Goal: Task Accomplishment & Management: Manage account settings

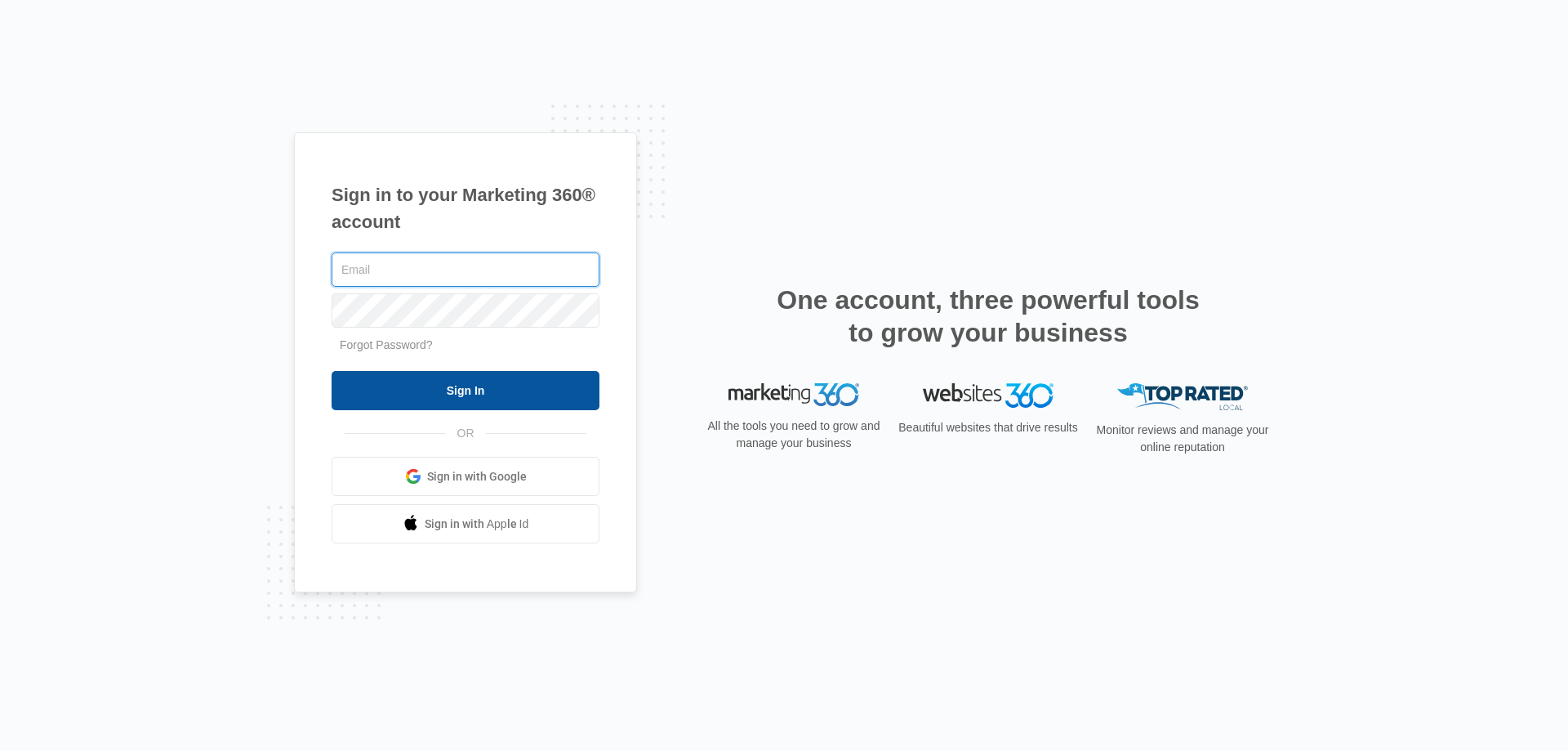
type input "[EMAIL_ADDRESS][DOMAIN_NAME]"
click at [565, 401] on input "Sign In" at bounding box center [466, 390] width 268 height 39
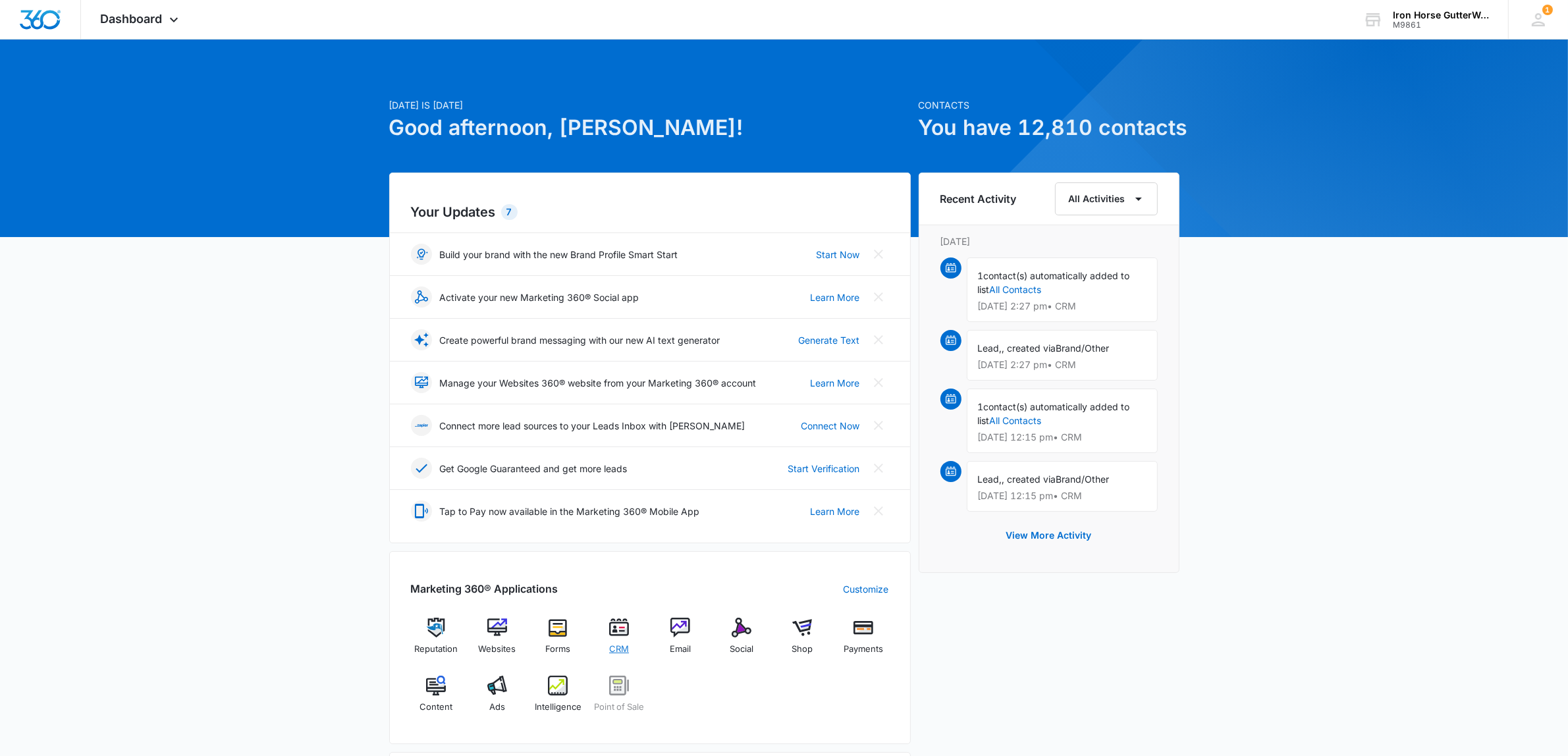
click at [614, 637] on img at bounding box center [620, 627] width 20 height 20
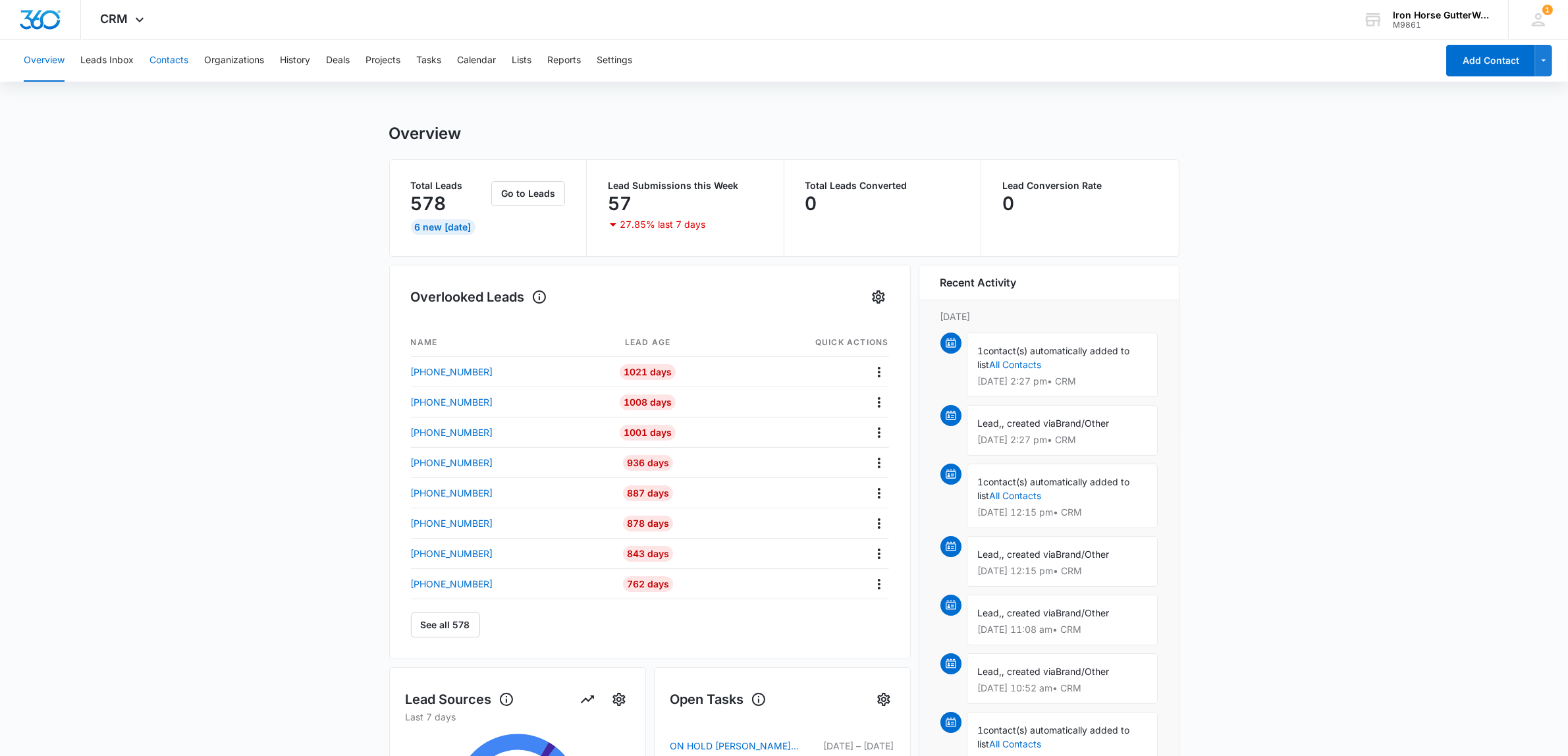
click at [165, 56] on button "Contacts" at bounding box center [169, 60] width 39 height 42
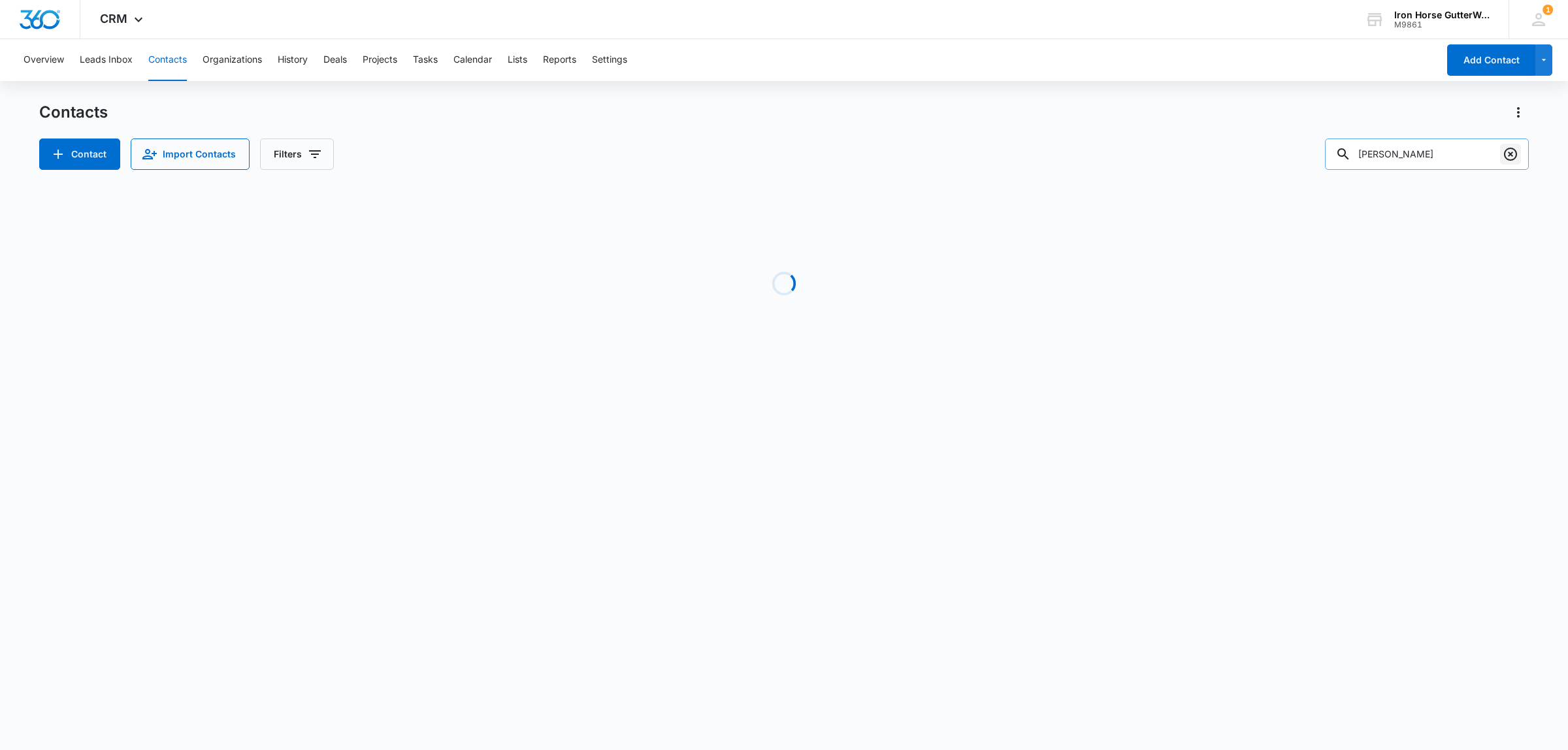
click at [1507, 154] on icon "Clear" at bounding box center [1510, 154] width 16 height 16
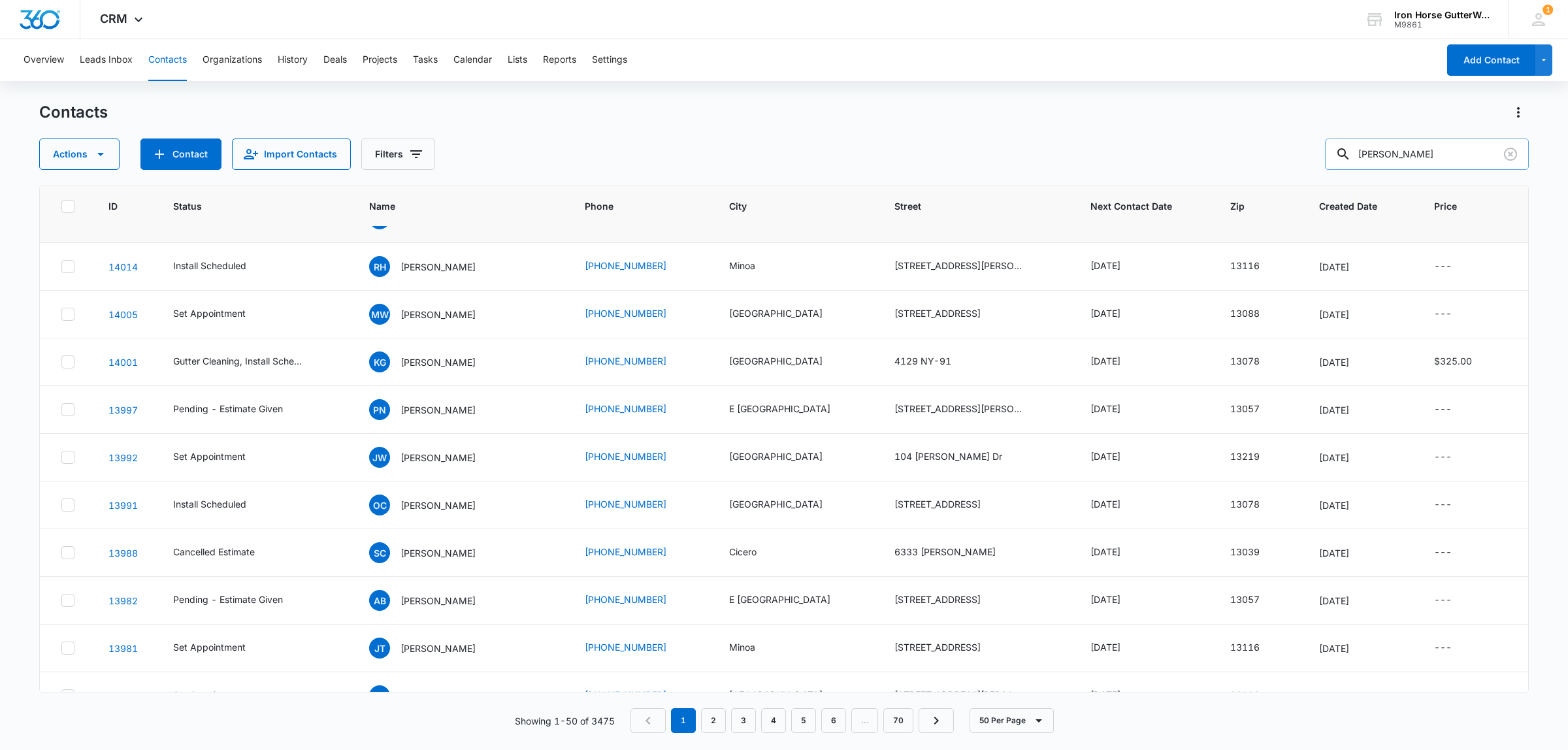
scroll to position [163, 0]
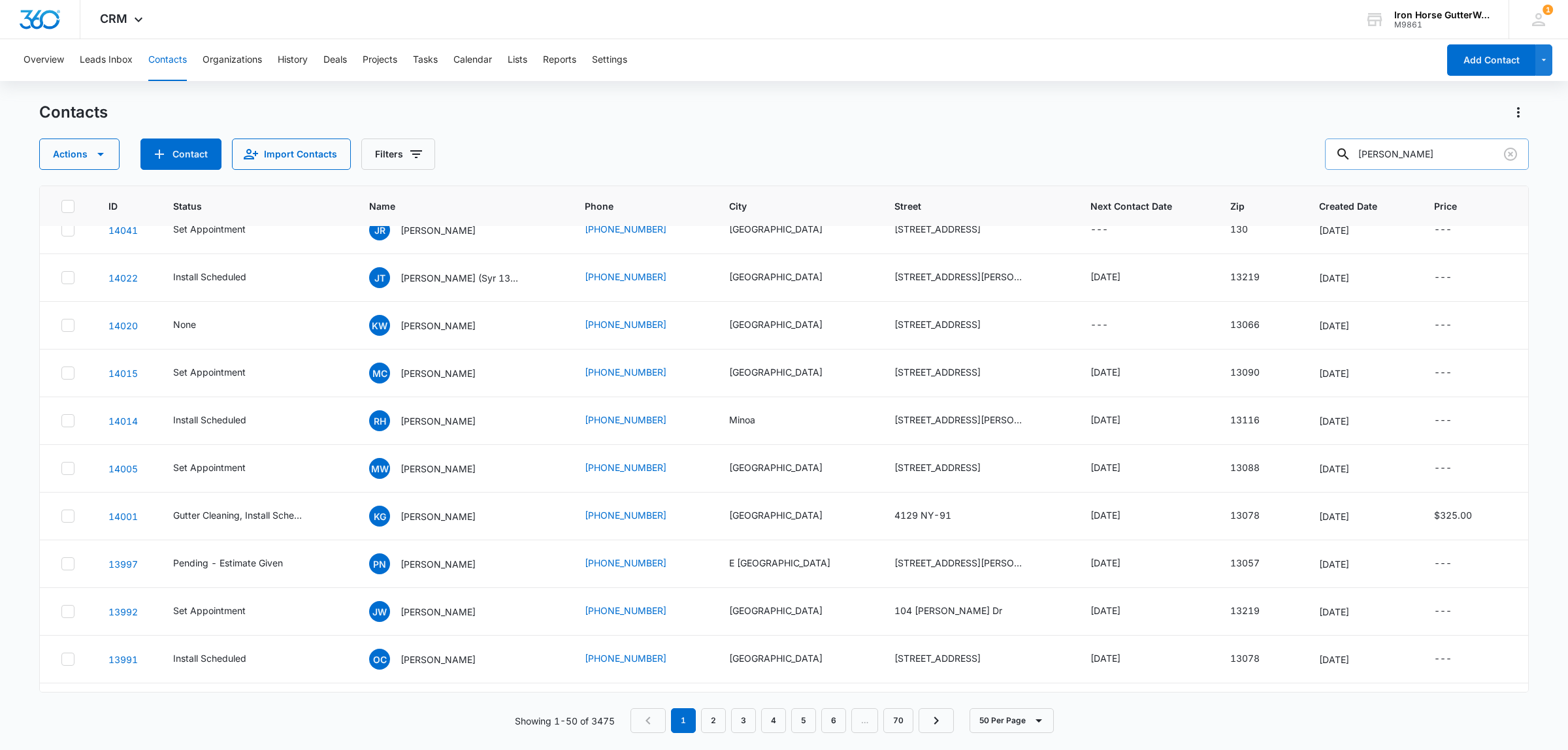
type input "[PERSON_NAME]"
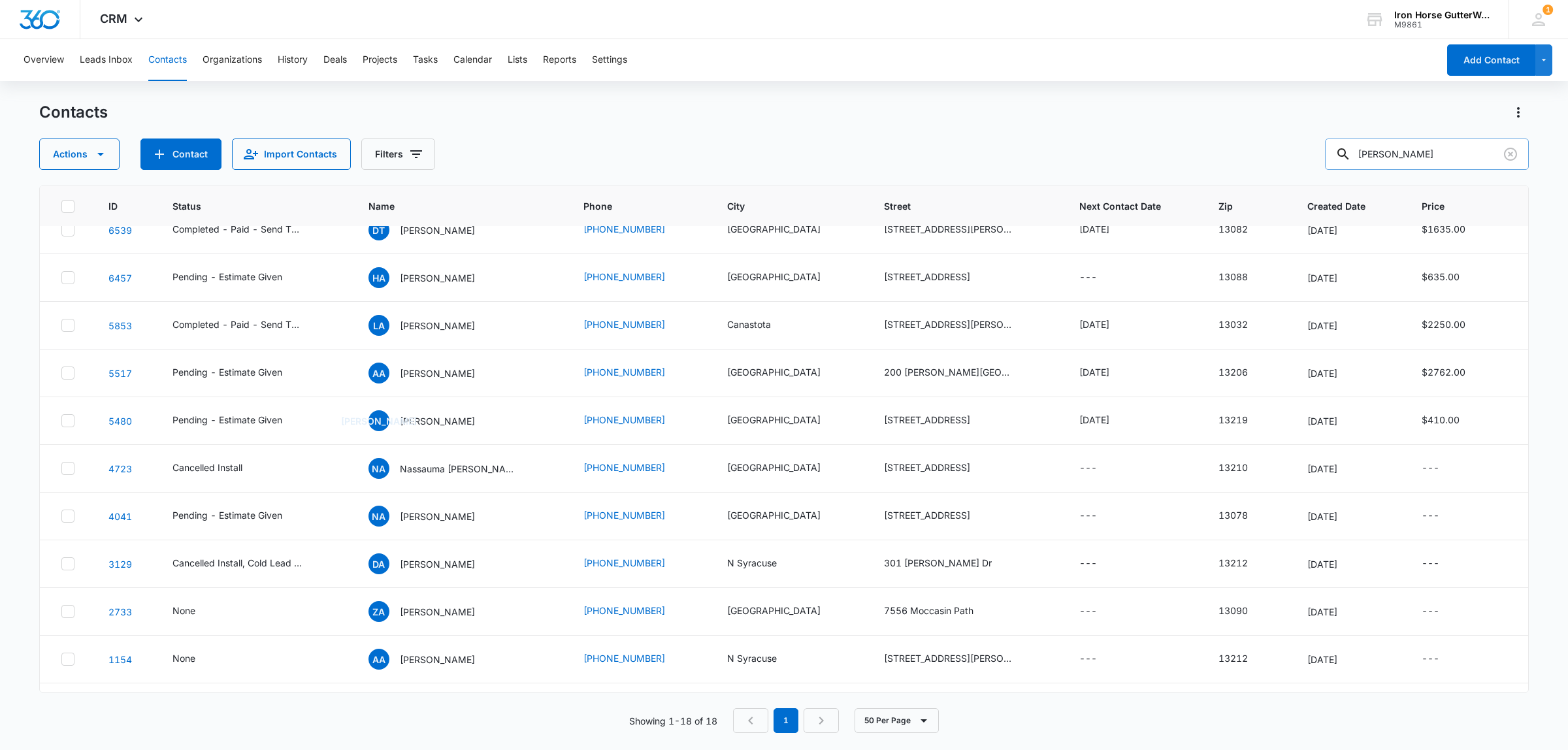
scroll to position [0, 0]
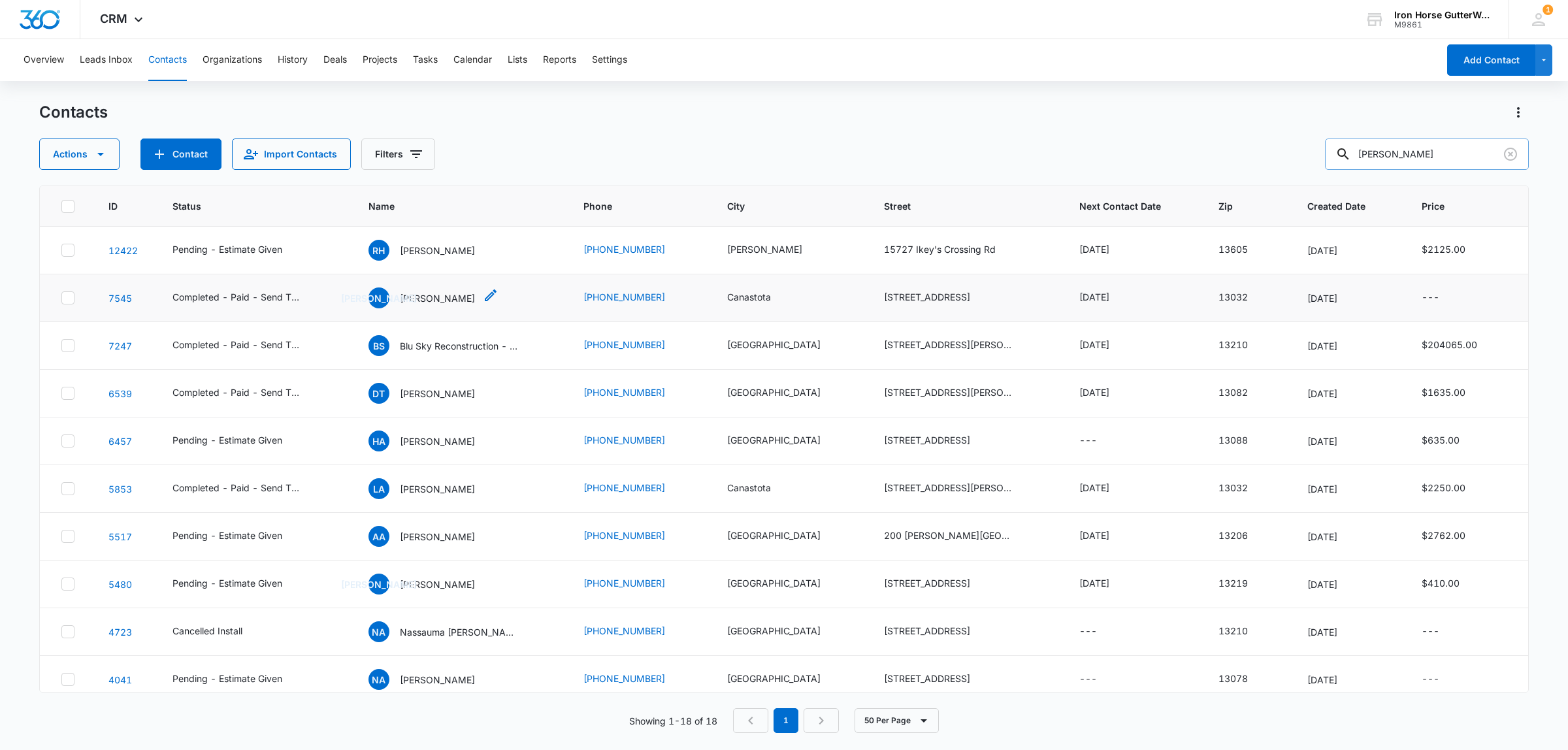
click at [461, 292] on p "[PERSON_NAME]" at bounding box center [437, 298] width 75 height 14
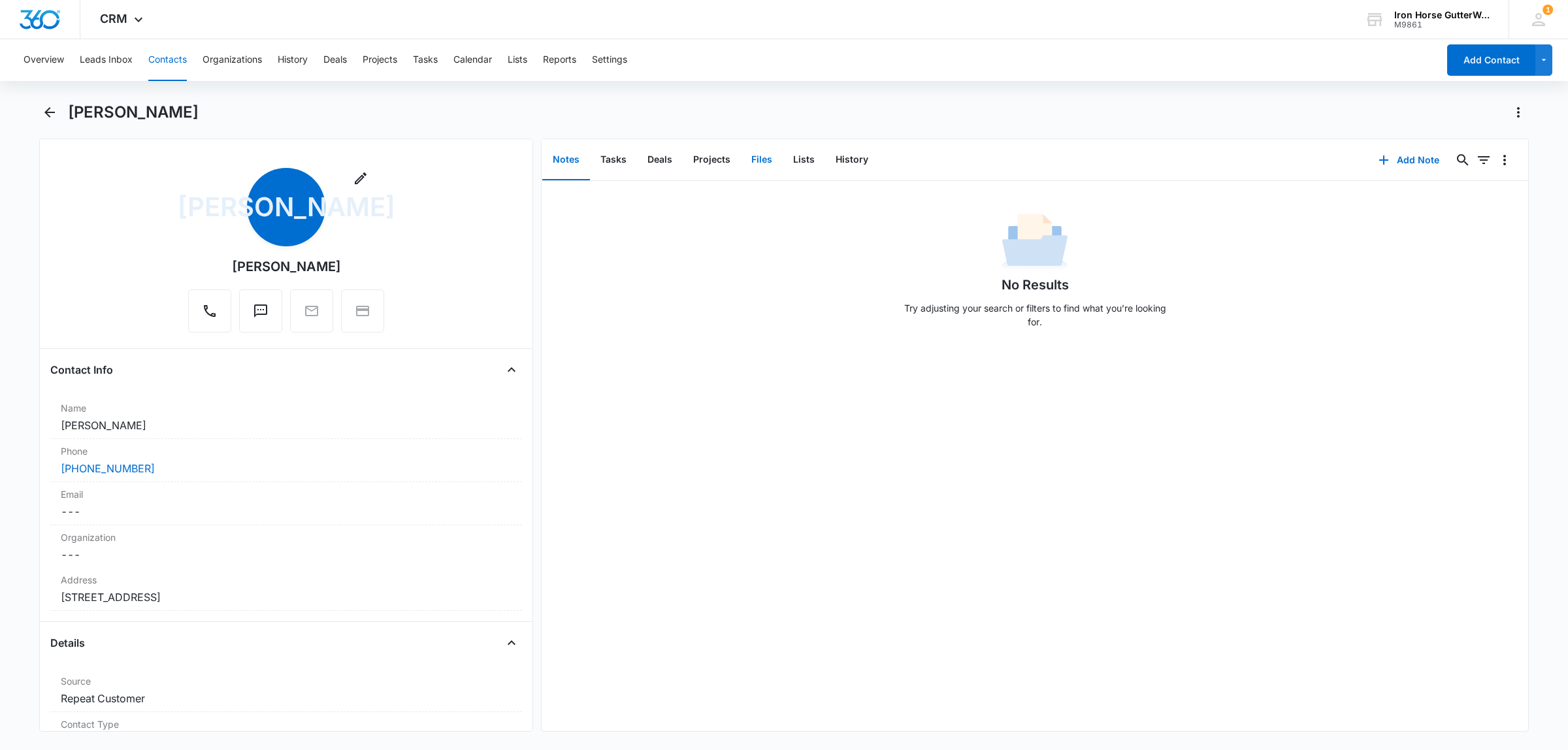
click at [769, 155] on button "Files" at bounding box center [762, 159] width 42 height 40
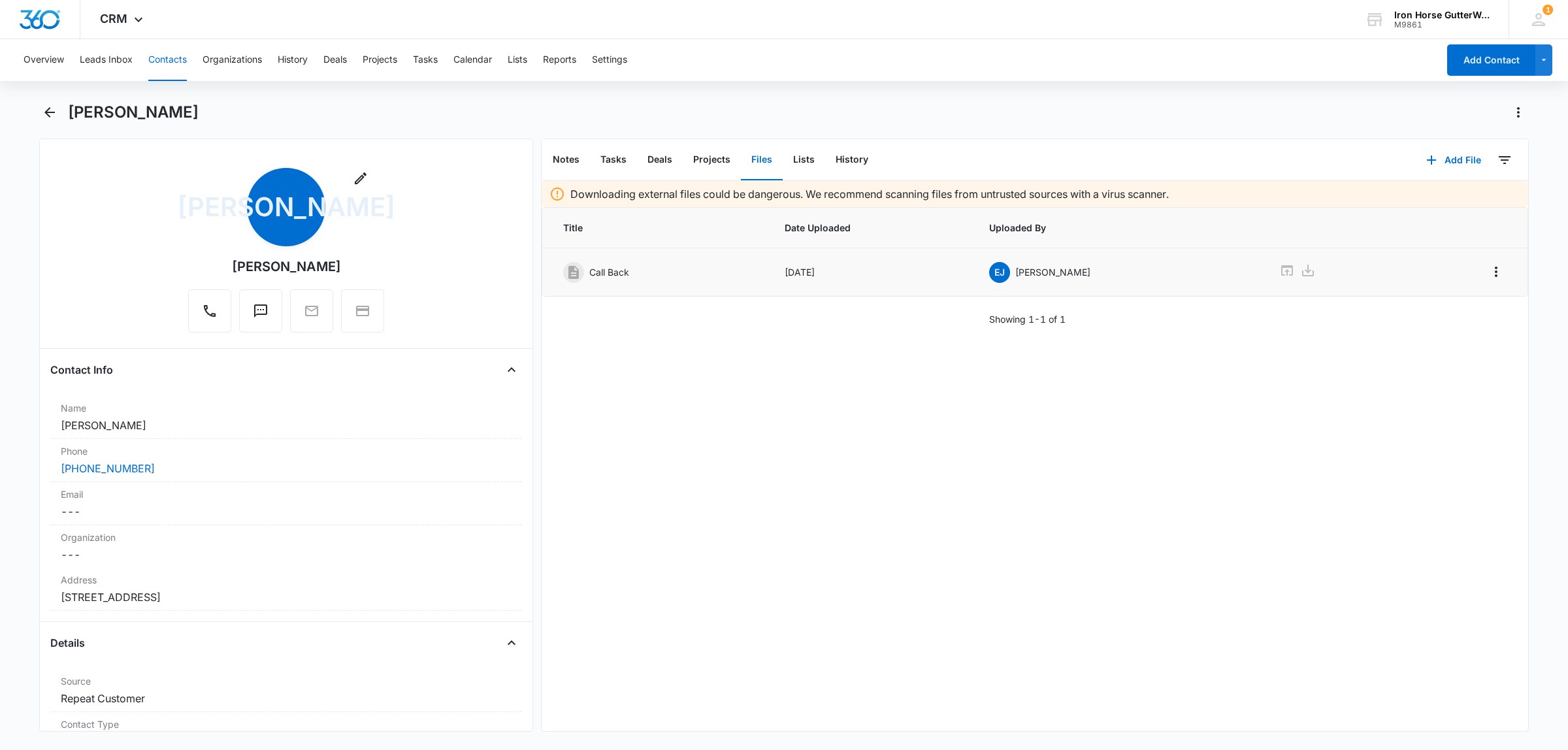
click at [1264, 272] on td at bounding box center [1335, 272] width 143 height 48
click at [1282, 275] on icon at bounding box center [1287, 271] width 12 height 11
